Goal: Communication & Community: Answer question/provide support

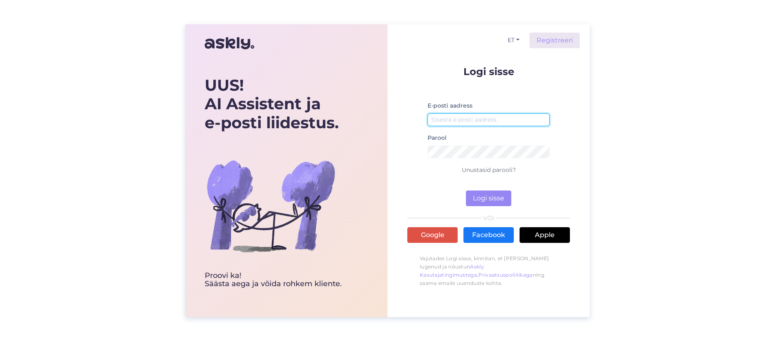
type input "[EMAIL_ADDRESS][DOMAIN_NAME]"
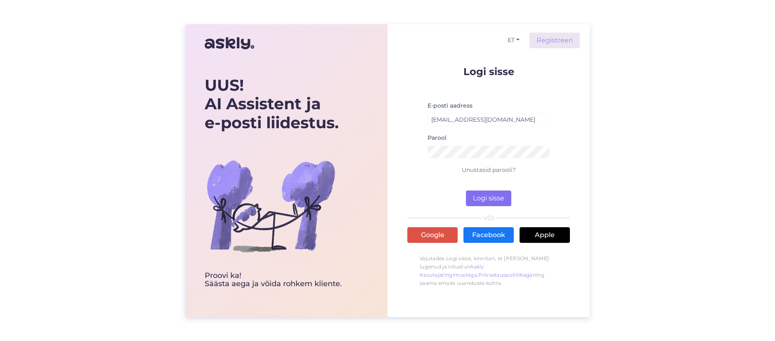
click at [482, 197] on button "Logi sisse" at bounding box center [488, 199] width 45 height 16
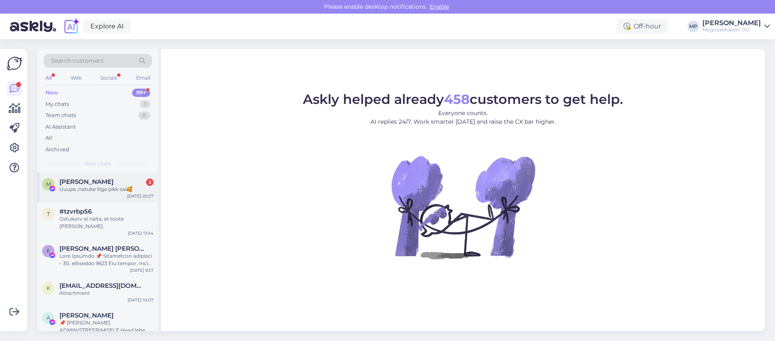
click at [86, 186] on div "Uuups ,natuke liiga pikk sai🥰" at bounding box center [106, 189] width 94 height 7
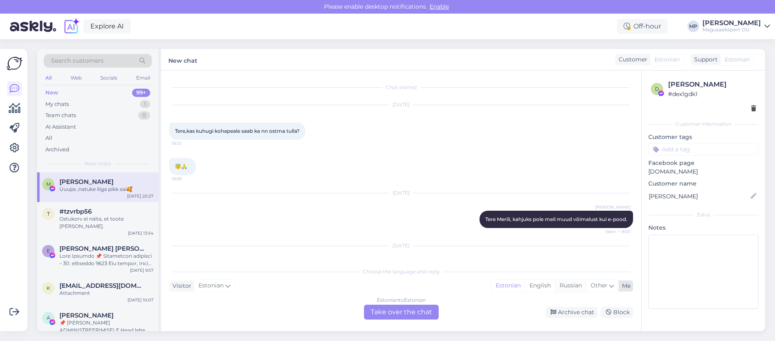
scroll to position [271, 0]
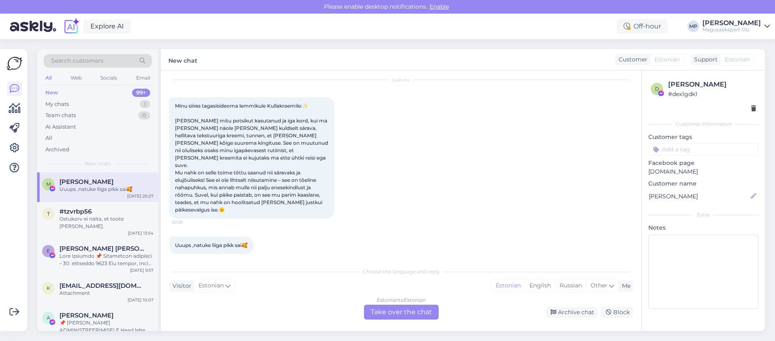
click at [388, 310] on div "Estonian to Estonian Take over the chat" at bounding box center [401, 312] width 75 height 15
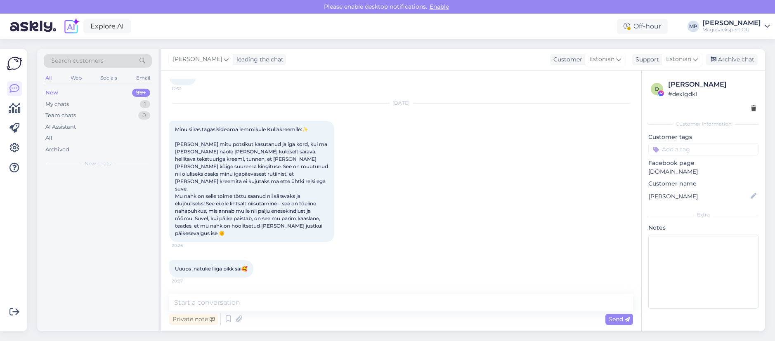
scroll to position [240, 0]
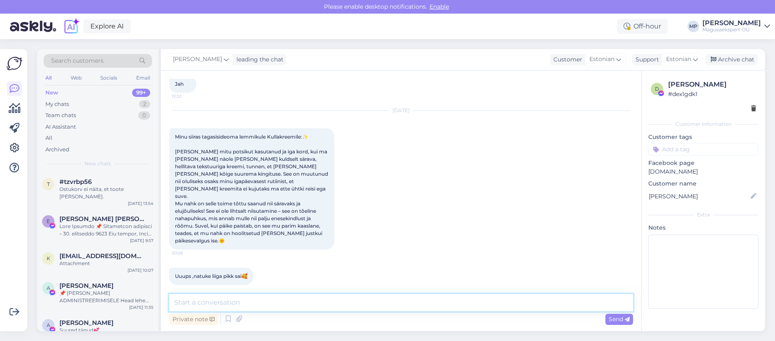
click at [251, 303] on textarea at bounding box center [401, 302] width 464 height 17
click at [196, 302] on textarea "Aitähh [PERSON_NAME]" at bounding box center [401, 302] width 464 height 17
click at [236, 301] on textarea "Aitäh [PERSON_NAME]" at bounding box center [401, 302] width 464 height 17
click at [256, 302] on textarea "Aitäh [PERSON_NAME] ❤️" at bounding box center [401, 302] width 464 height 17
type textarea "Aitäh [PERSON_NAME] 💖"
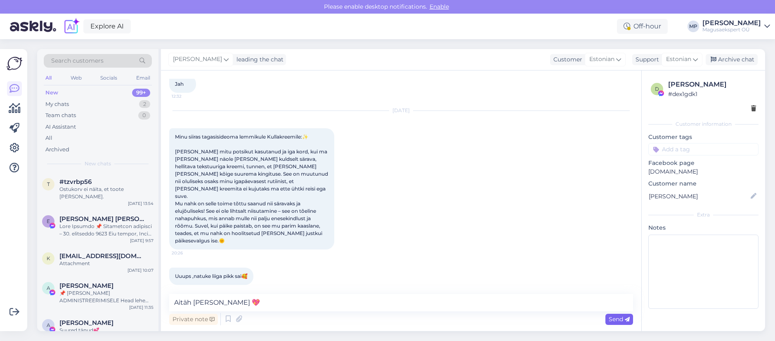
click at [618, 321] on span "Send" at bounding box center [619, 319] width 21 height 7
